Goal: Task Accomplishment & Management: Complete application form

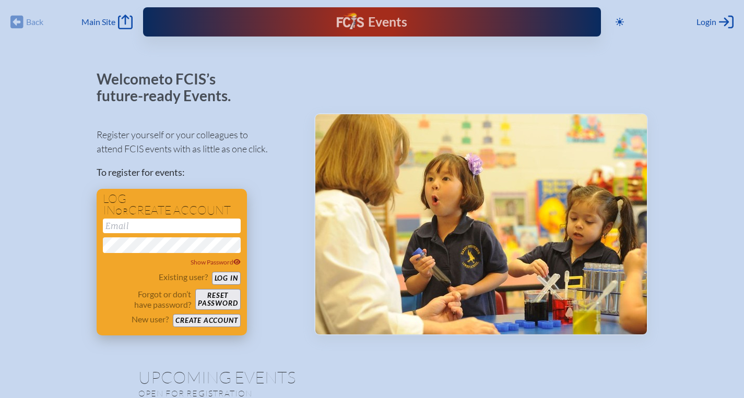
click at [217, 323] on button "Create account" at bounding box center [206, 320] width 67 height 13
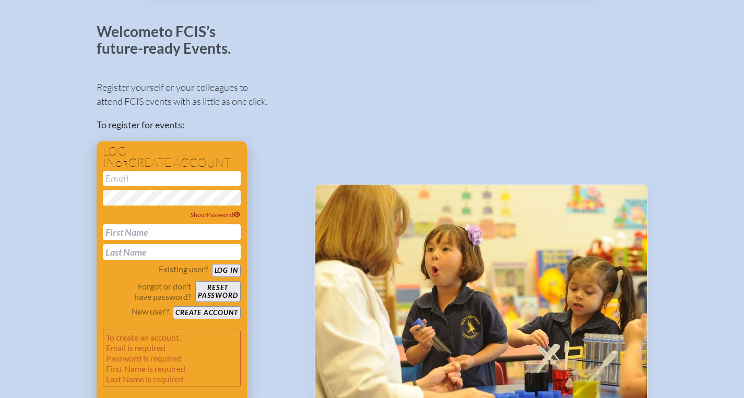
scroll to position [60, 0]
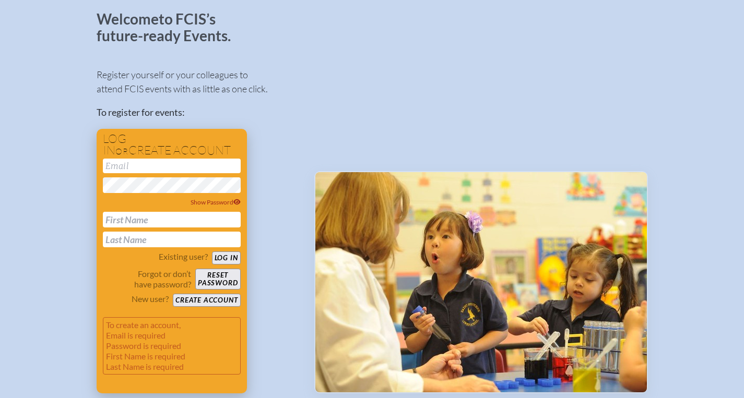
click at [170, 171] on input "email" at bounding box center [172, 166] width 138 height 15
type input "[EMAIL_ADDRESS][DOMAIN_NAME]"
click at [114, 220] on input "text" at bounding box center [172, 220] width 138 height 16
type input "[PERSON_NAME]"
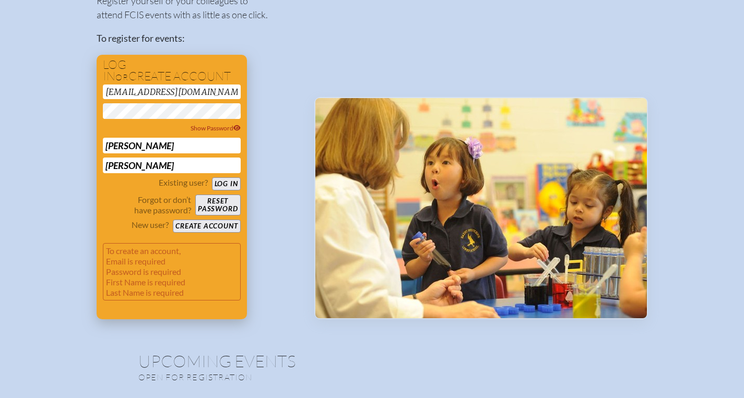
type input "[PERSON_NAME]"
click at [209, 225] on button "Create account" at bounding box center [206, 226] width 67 height 13
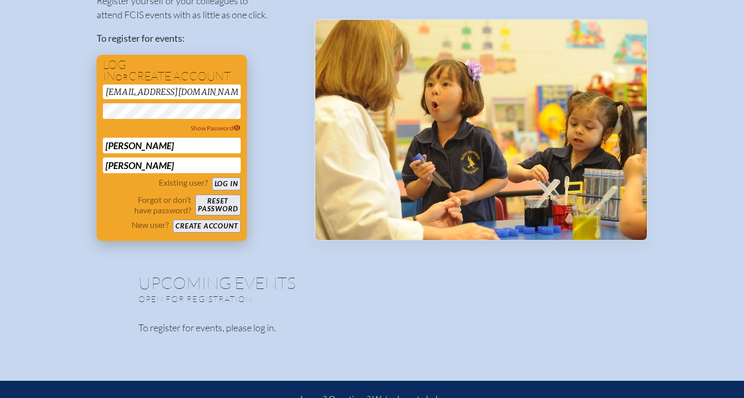
scroll to position [56, 0]
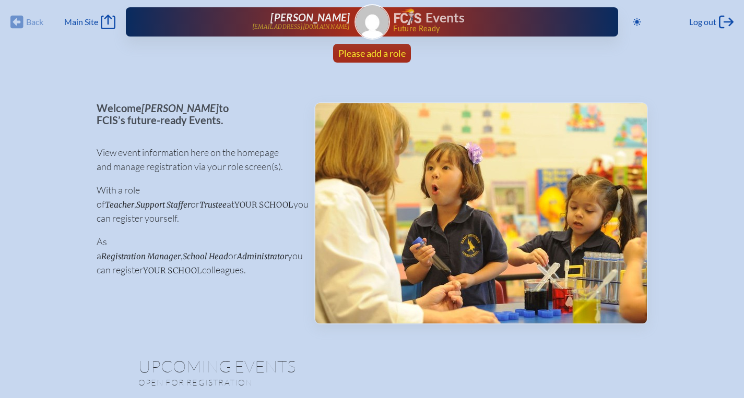
click at [379, 55] on span "Please add a role" at bounding box center [371, 52] width 67 height 11
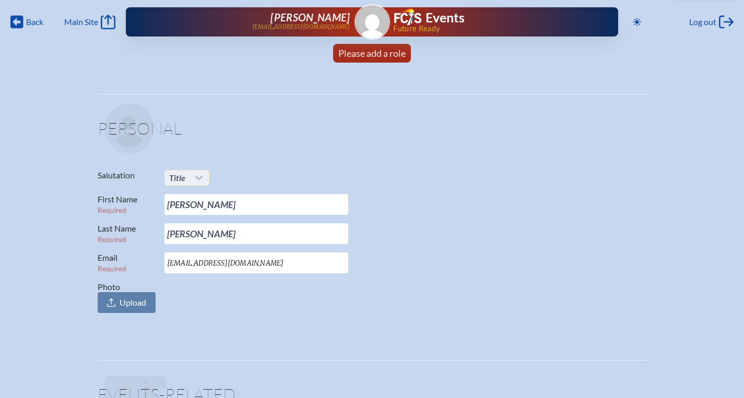
click at [198, 176] on icon at bounding box center [199, 178] width 8 height 8
click at [182, 240] on li "Ms." at bounding box center [186, 241] width 45 height 15
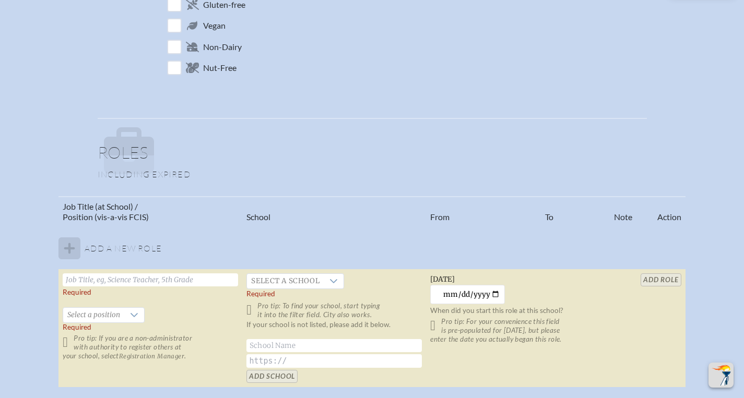
scroll to position [494, 0]
click at [87, 280] on input "text" at bounding box center [150, 278] width 175 height 13
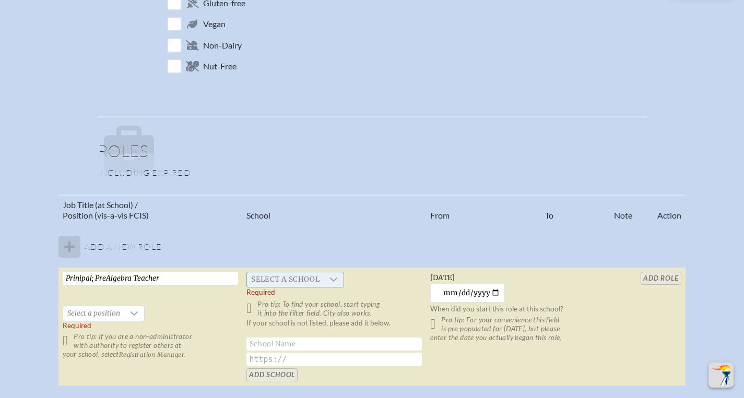
type input "Prinipal; PreAlgebra Teacher"
click at [302, 279] on span "Select a school" at bounding box center [285, 279] width 77 height 15
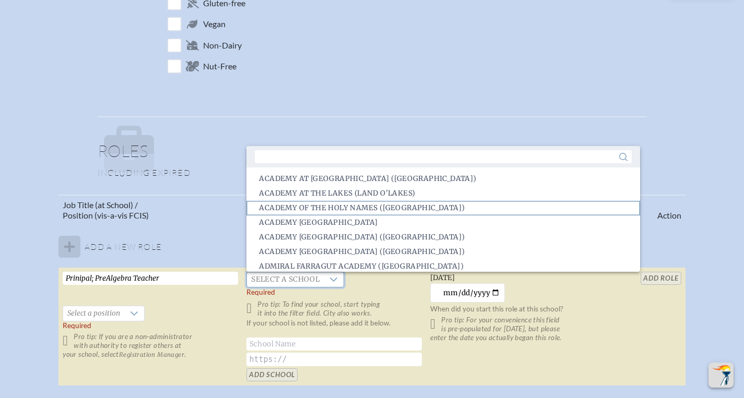
scroll to position [2, 0]
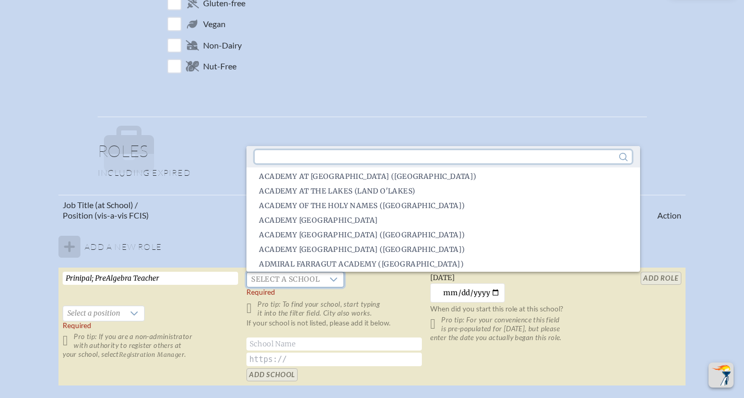
click at [315, 157] on input "text" at bounding box center [443, 156] width 376 height 13
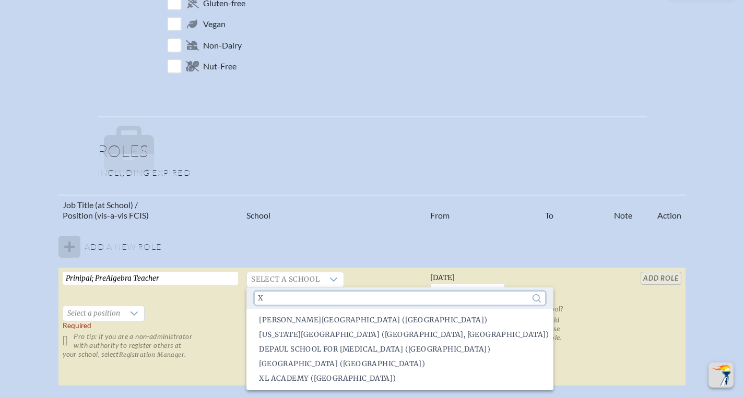
scroll to position [0, 0]
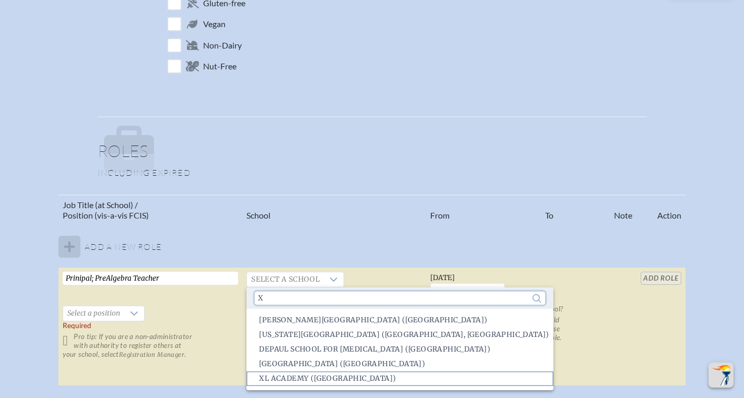
type input "x"
click at [269, 378] on span "XL Academy ([GEOGRAPHIC_DATA])" at bounding box center [327, 379] width 137 height 10
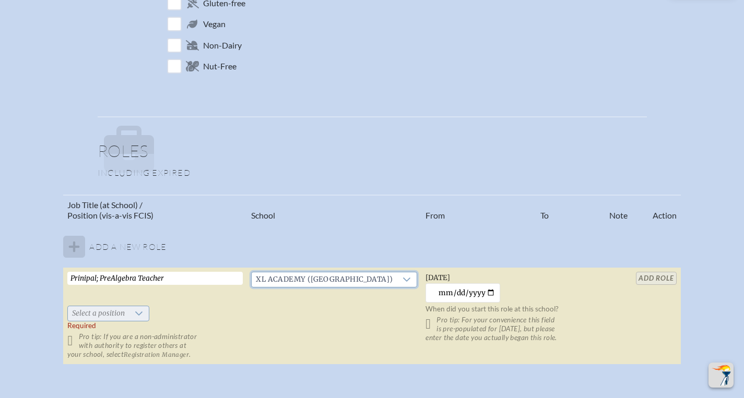
click at [142, 314] on icon at bounding box center [138, 314] width 7 height 4
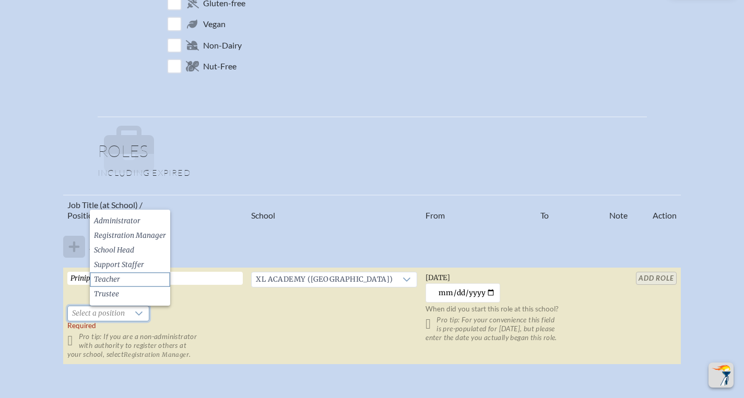
click at [123, 277] on li "Teacher" at bounding box center [130, 279] width 80 height 15
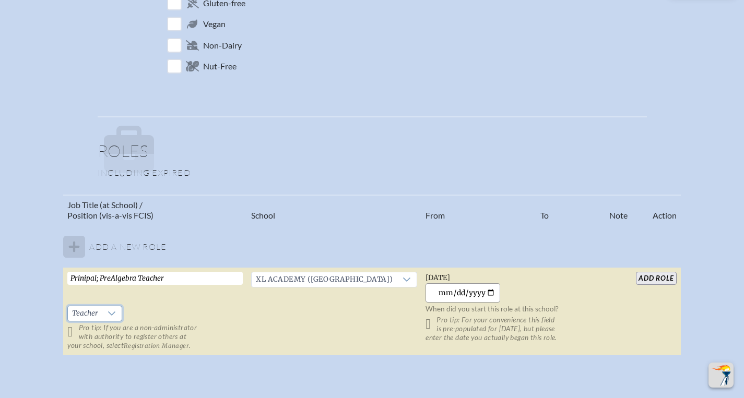
click at [470, 294] on input "[DATE]" at bounding box center [462, 292] width 75 height 19
type input "[DATE]"
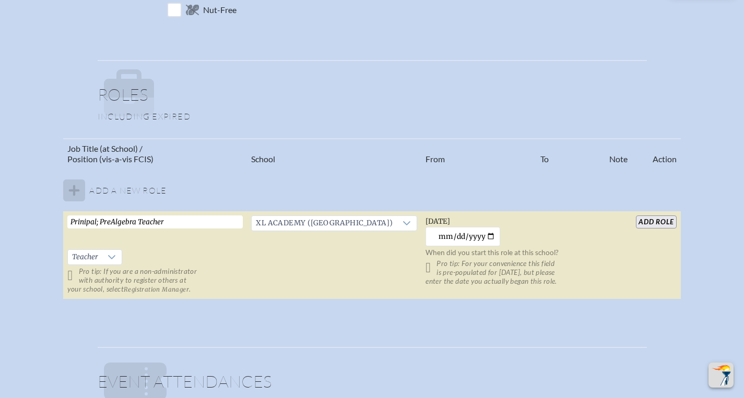
scroll to position [552, 0]
click at [643, 218] on input "add Role" at bounding box center [656, 220] width 40 height 13
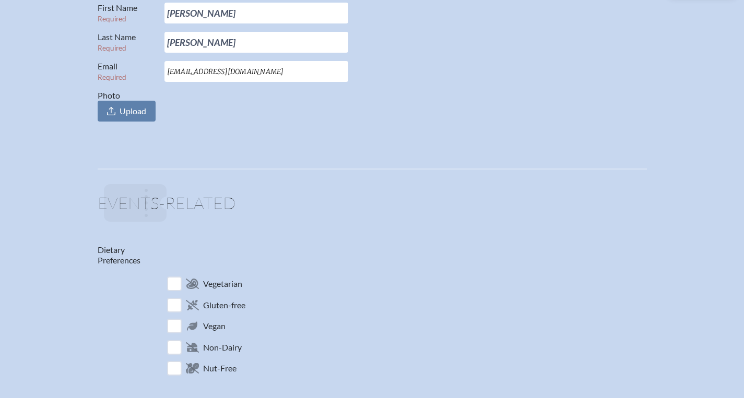
scroll to position [0, 0]
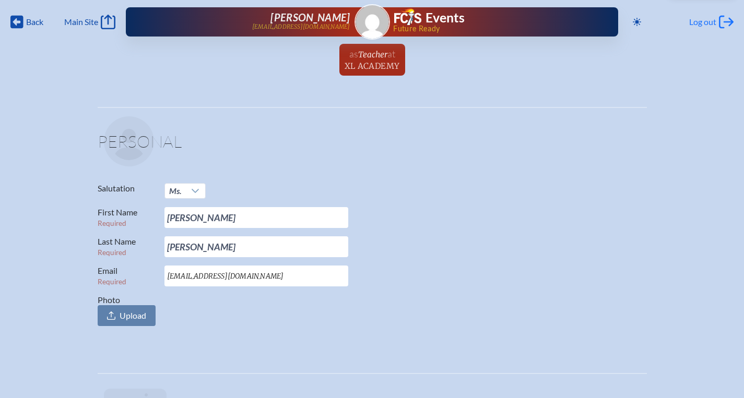
click at [707, 22] on span "Log out" at bounding box center [702, 22] width 27 height 10
